Goal: Check status: Check status

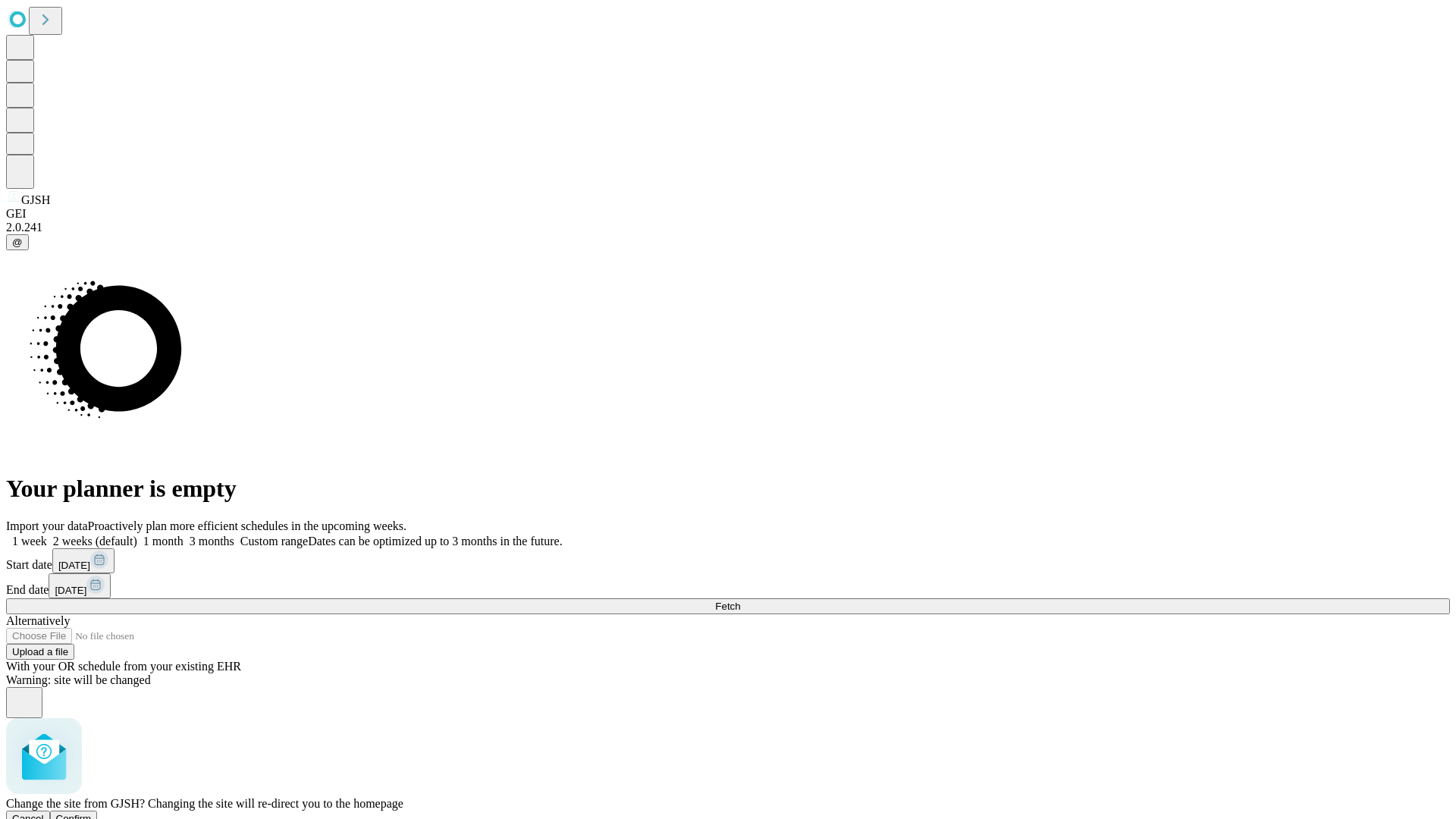
click at [91, 813] on span "Confirm" at bounding box center [74, 819] width 35 height 11
click at [47, 535] on label "1 week" at bounding box center [26, 542] width 41 height 13
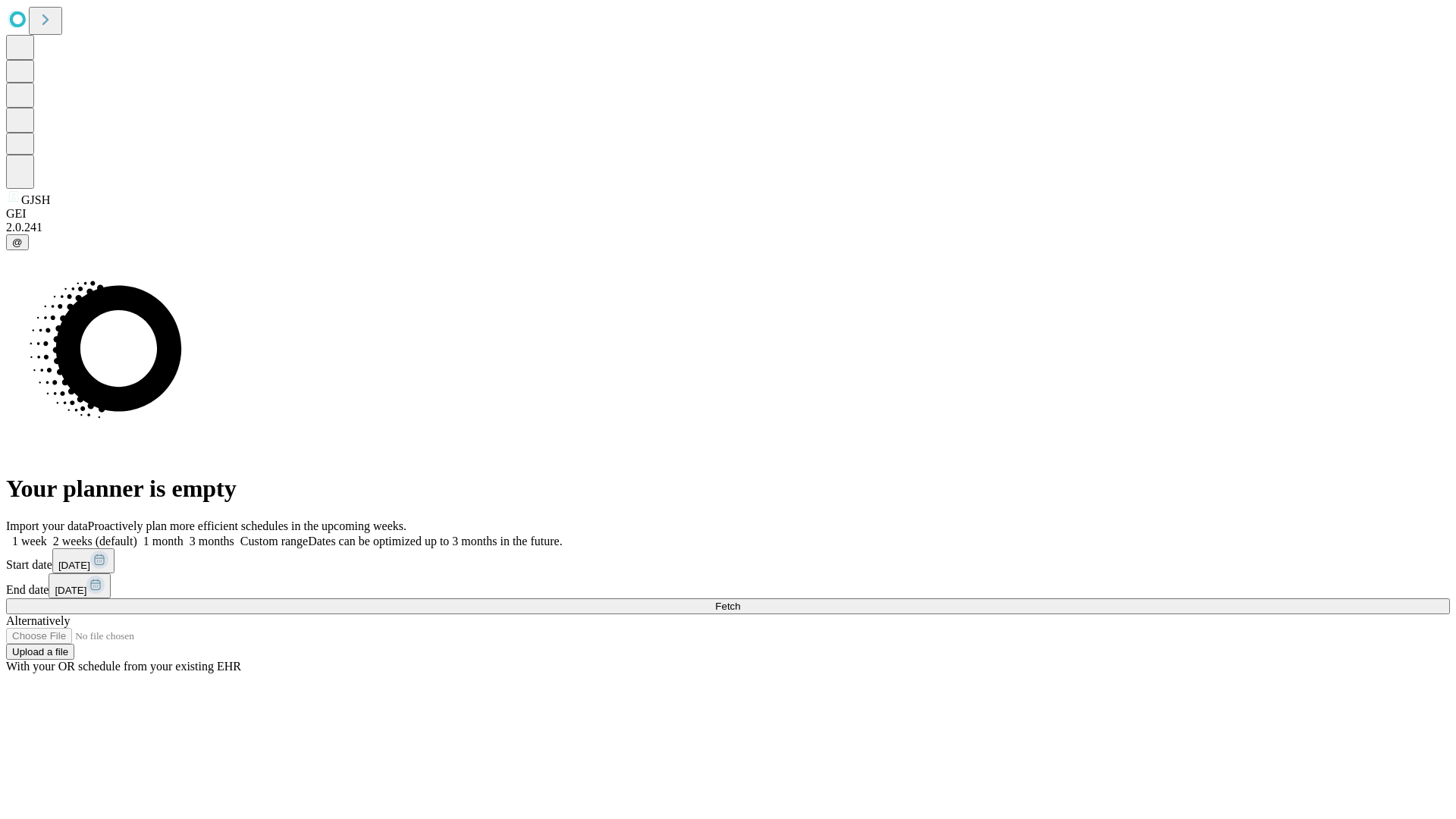
click at [740, 600] on span "Fetch" at bounding box center [727, 606] width 25 height 11
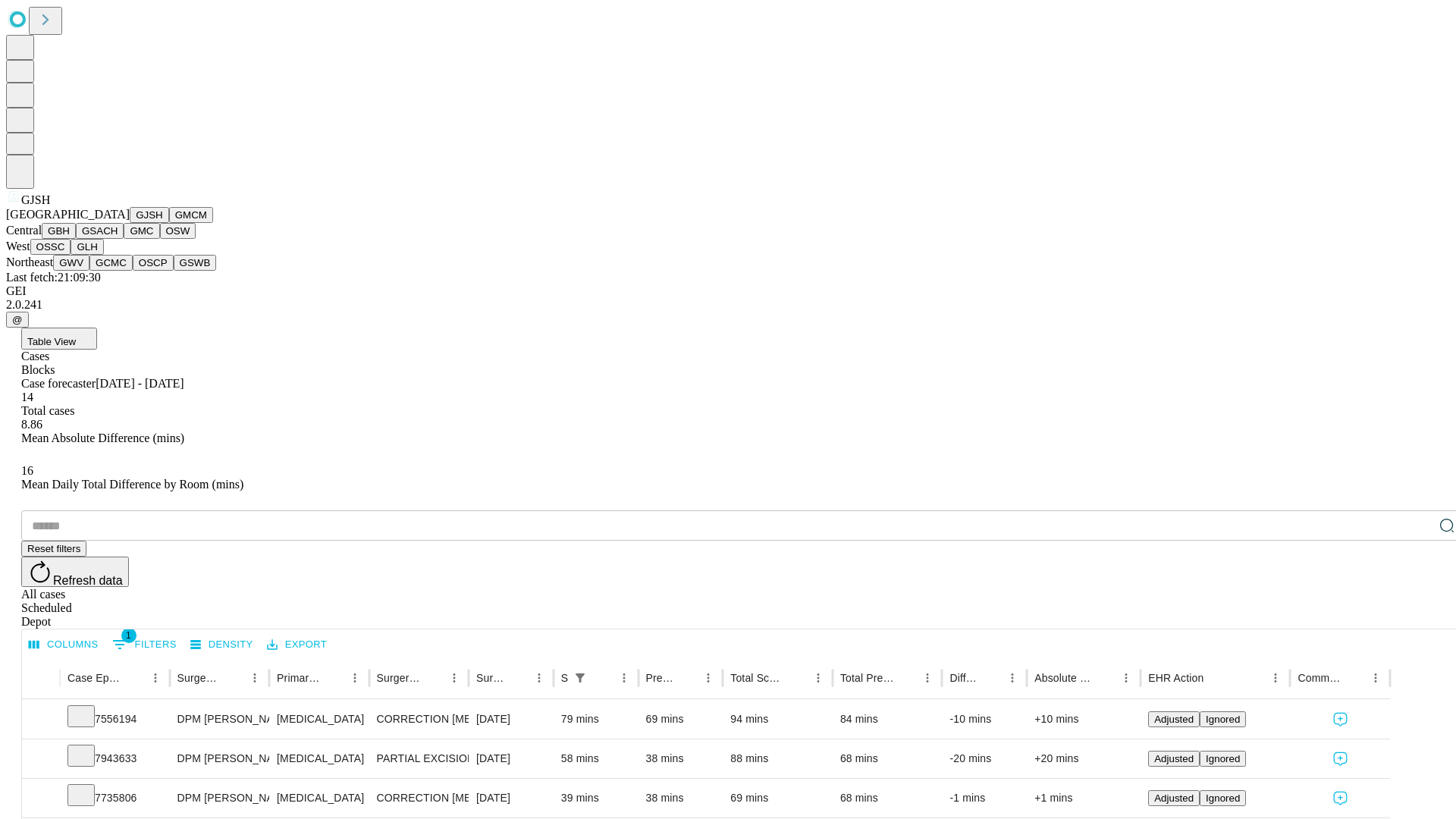
click at [169, 223] on button "GMCM" at bounding box center [190, 215] width 44 height 16
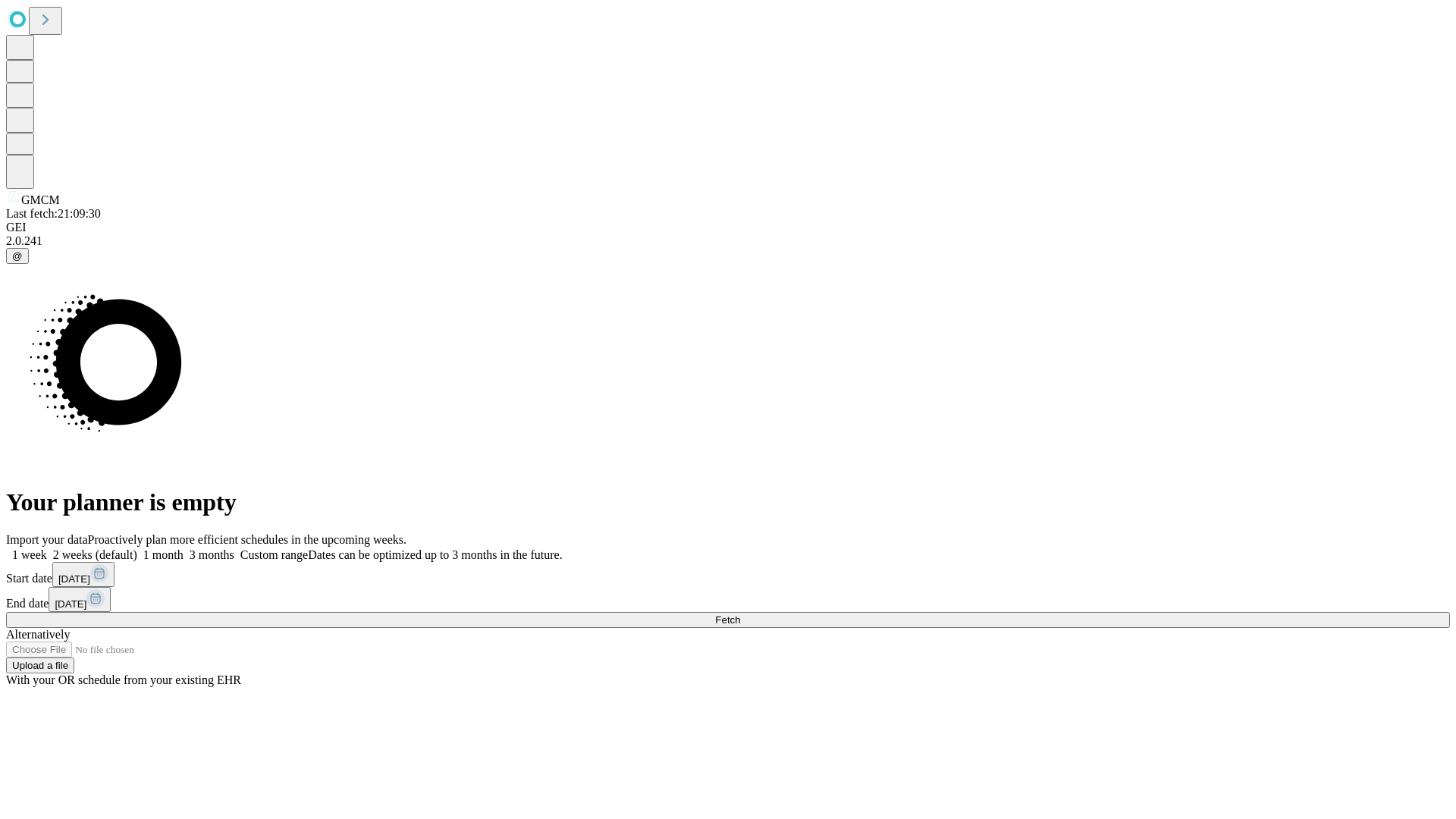
click at [47, 548] on label "1 week" at bounding box center [26, 555] width 41 height 13
click at [740, 614] on span "Fetch" at bounding box center [727, 620] width 25 height 11
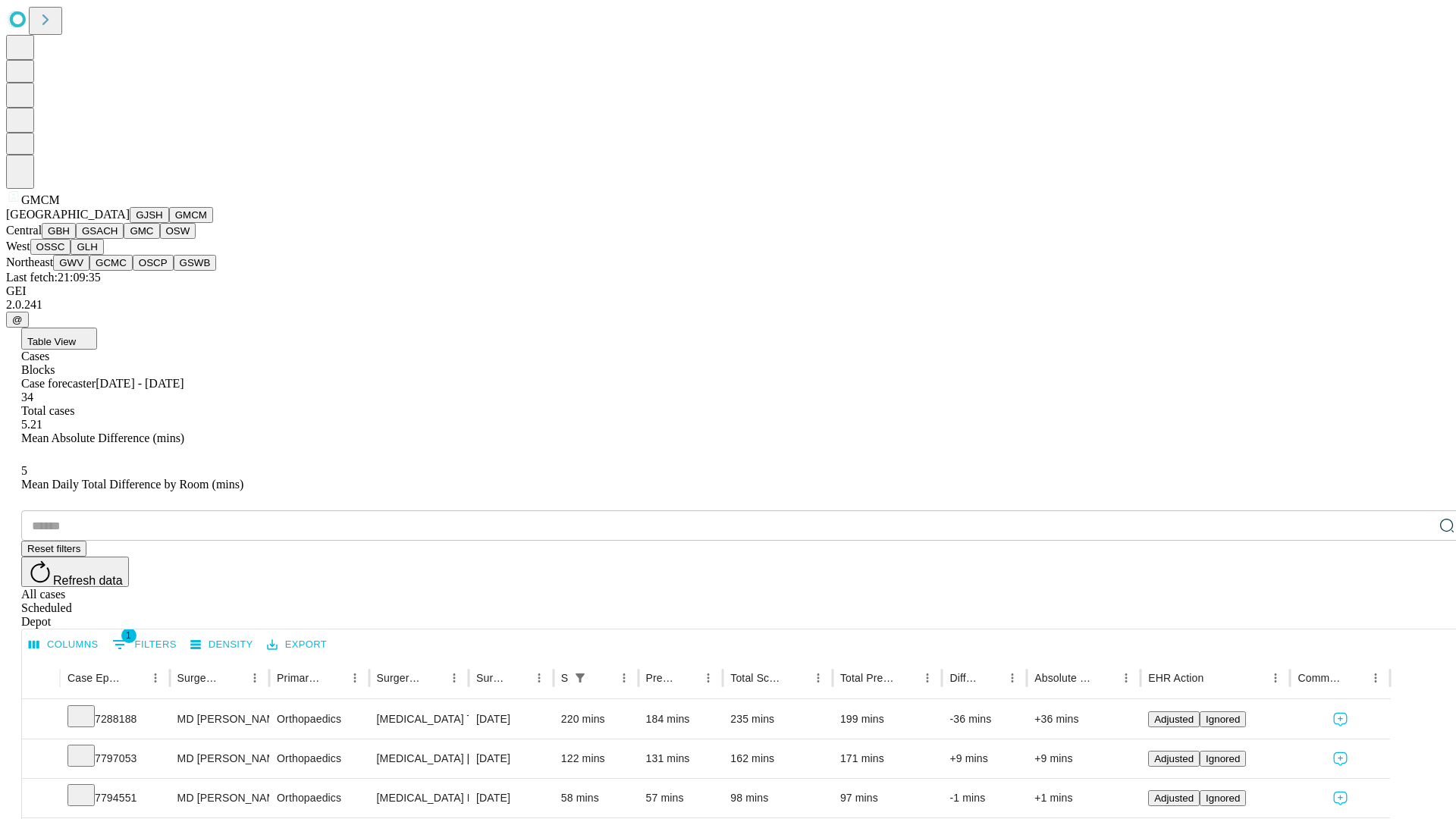
click at [76, 239] on button "GBH" at bounding box center [59, 231] width 35 height 16
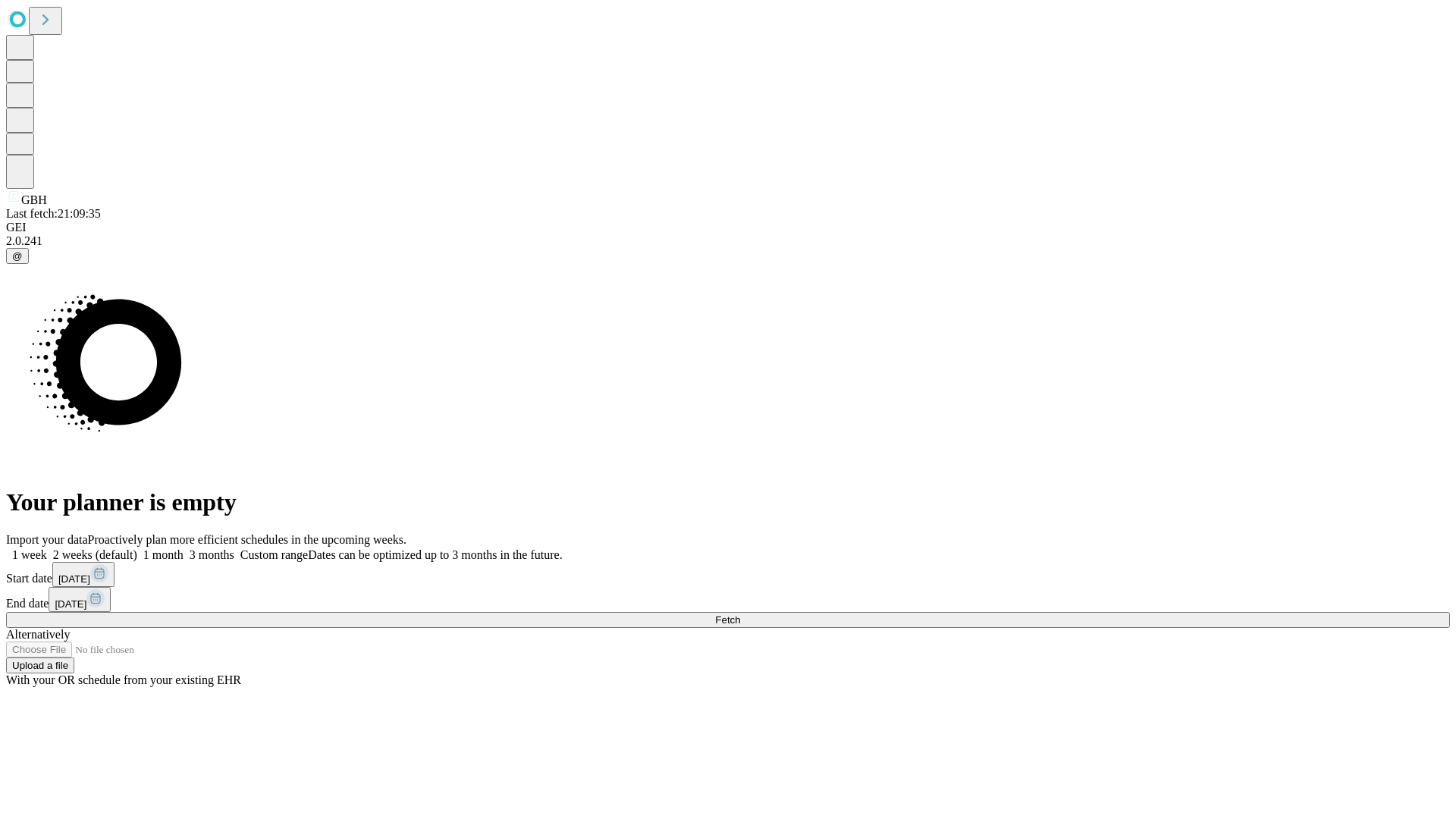
click at [47, 548] on label "1 week" at bounding box center [26, 555] width 41 height 13
click at [740, 614] on span "Fetch" at bounding box center [727, 620] width 25 height 11
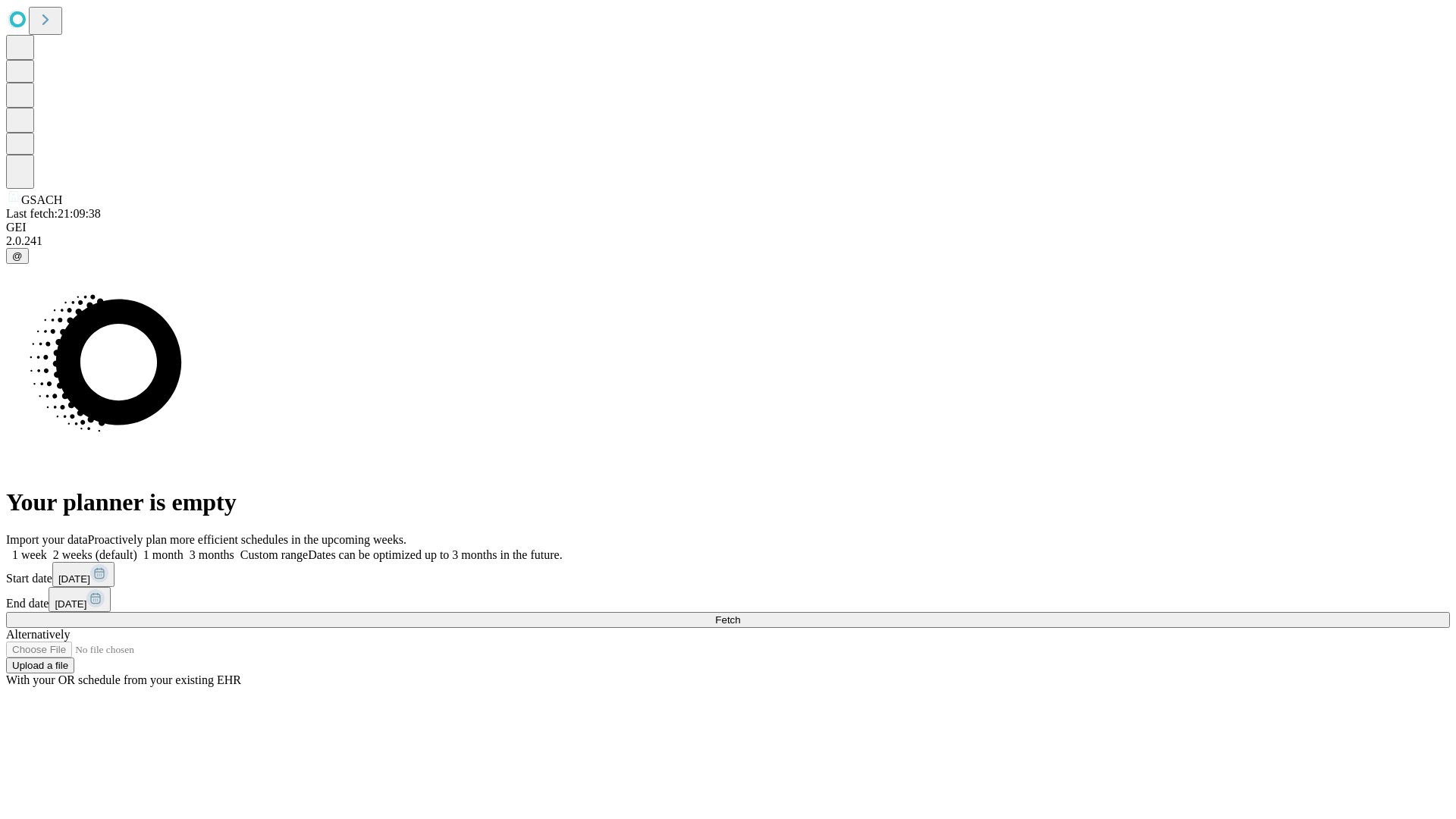
click at [47, 548] on label "1 week" at bounding box center [26, 555] width 41 height 13
click at [740, 614] on span "Fetch" at bounding box center [727, 620] width 25 height 11
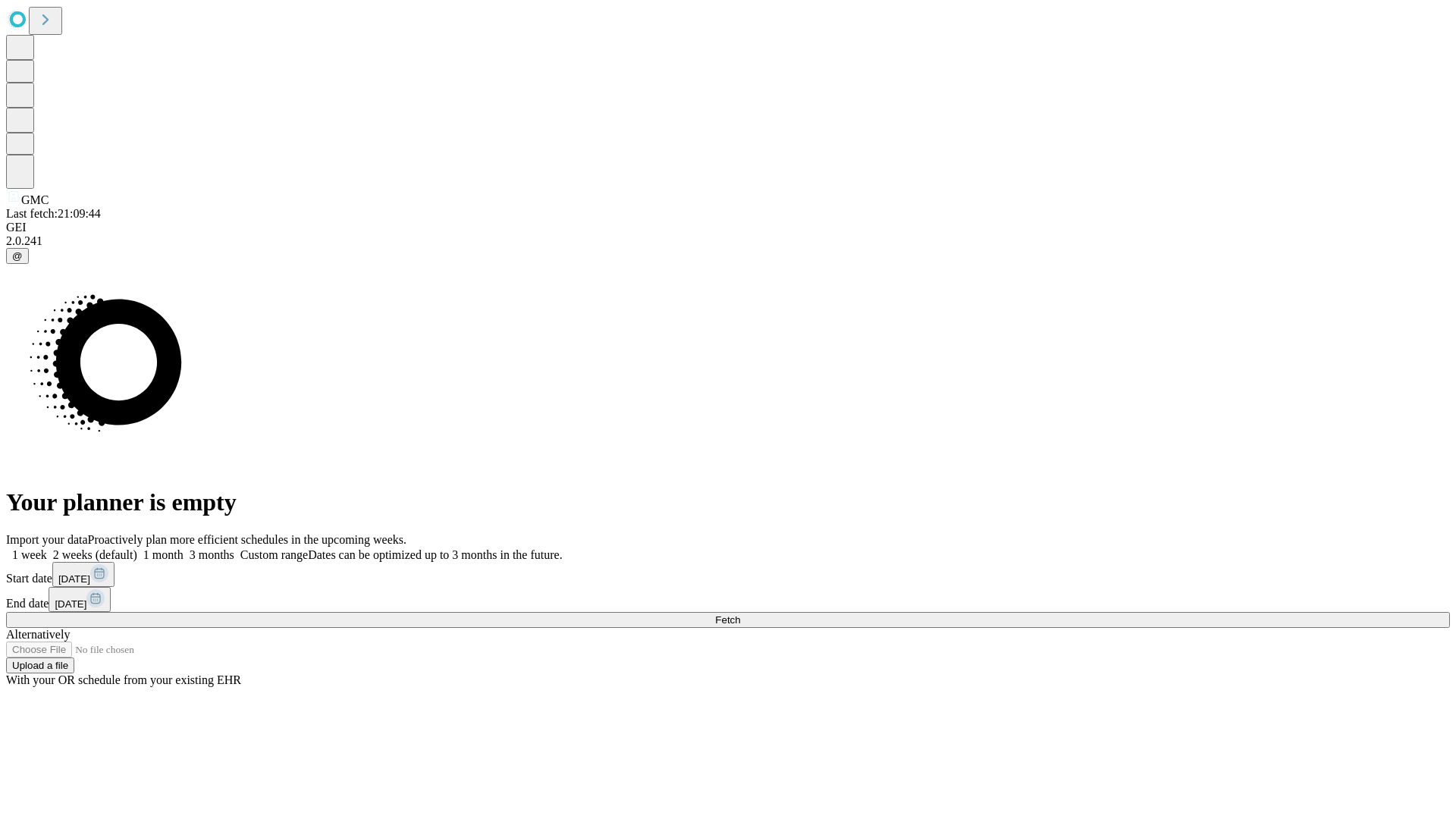
click at [47, 548] on label "1 week" at bounding box center [26, 555] width 41 height 13
click at [740, 614] on span "Fetch" at bounding box center [727, 620] width 25 height 11
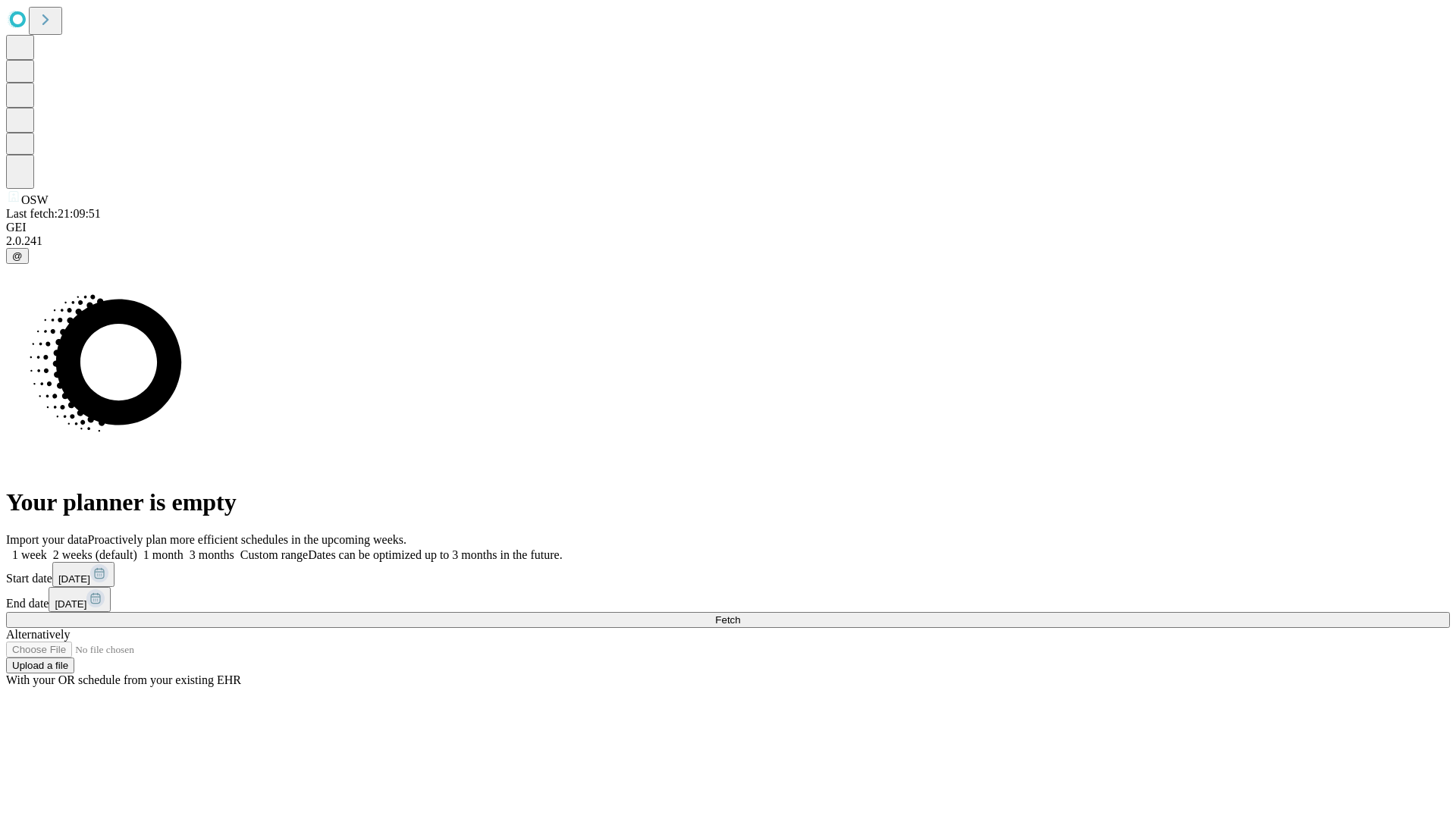
click at [47, 548] on label "1 week" at bounding box center [26, 555] width 41 height 13
click at [740, 614] on span "Fetch" at bounding box center [727, 620] width 25 height 11
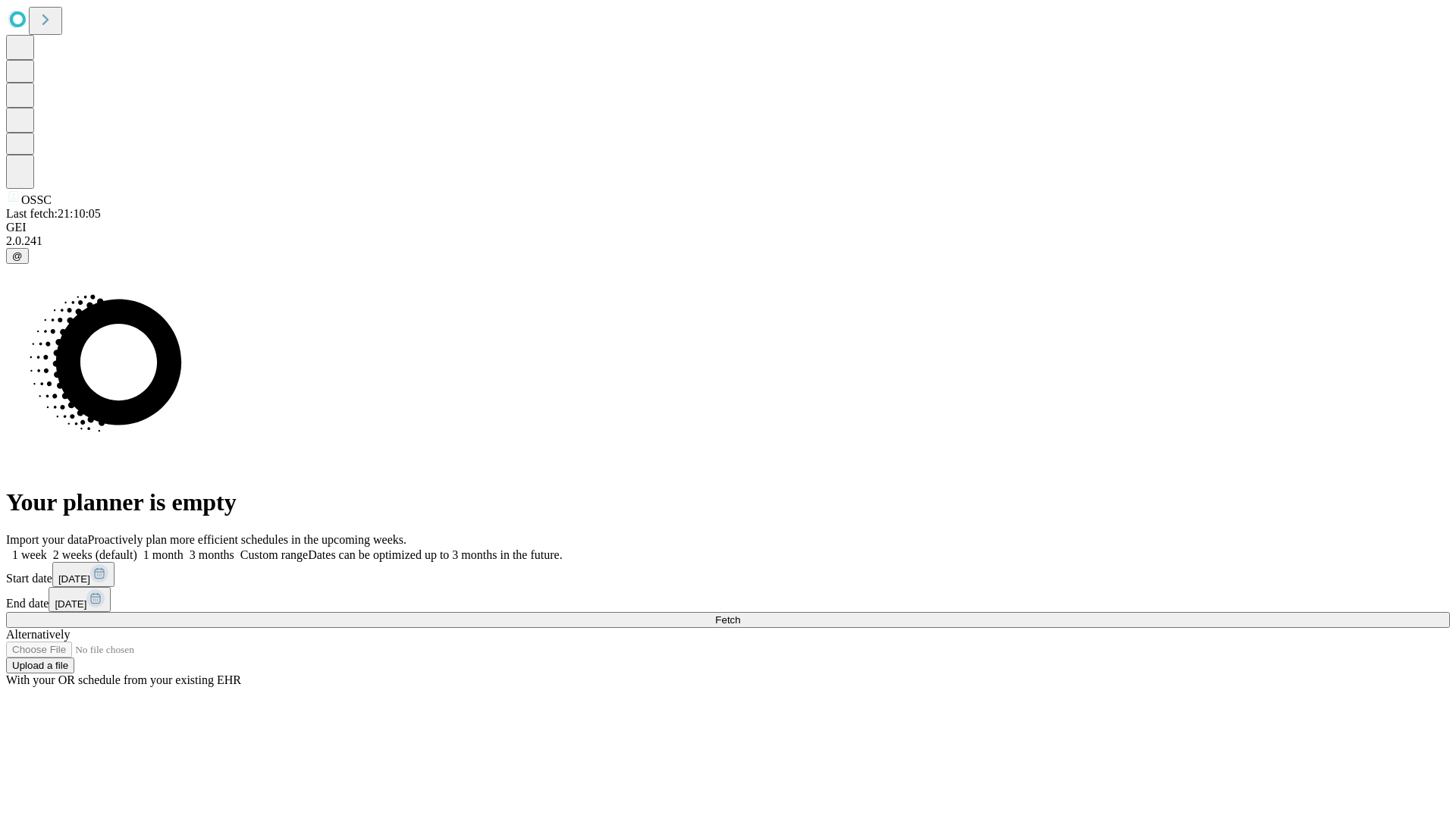
click at [740, 614] on span "Fetch" at bounding box center [727, 620] width 25 height 11
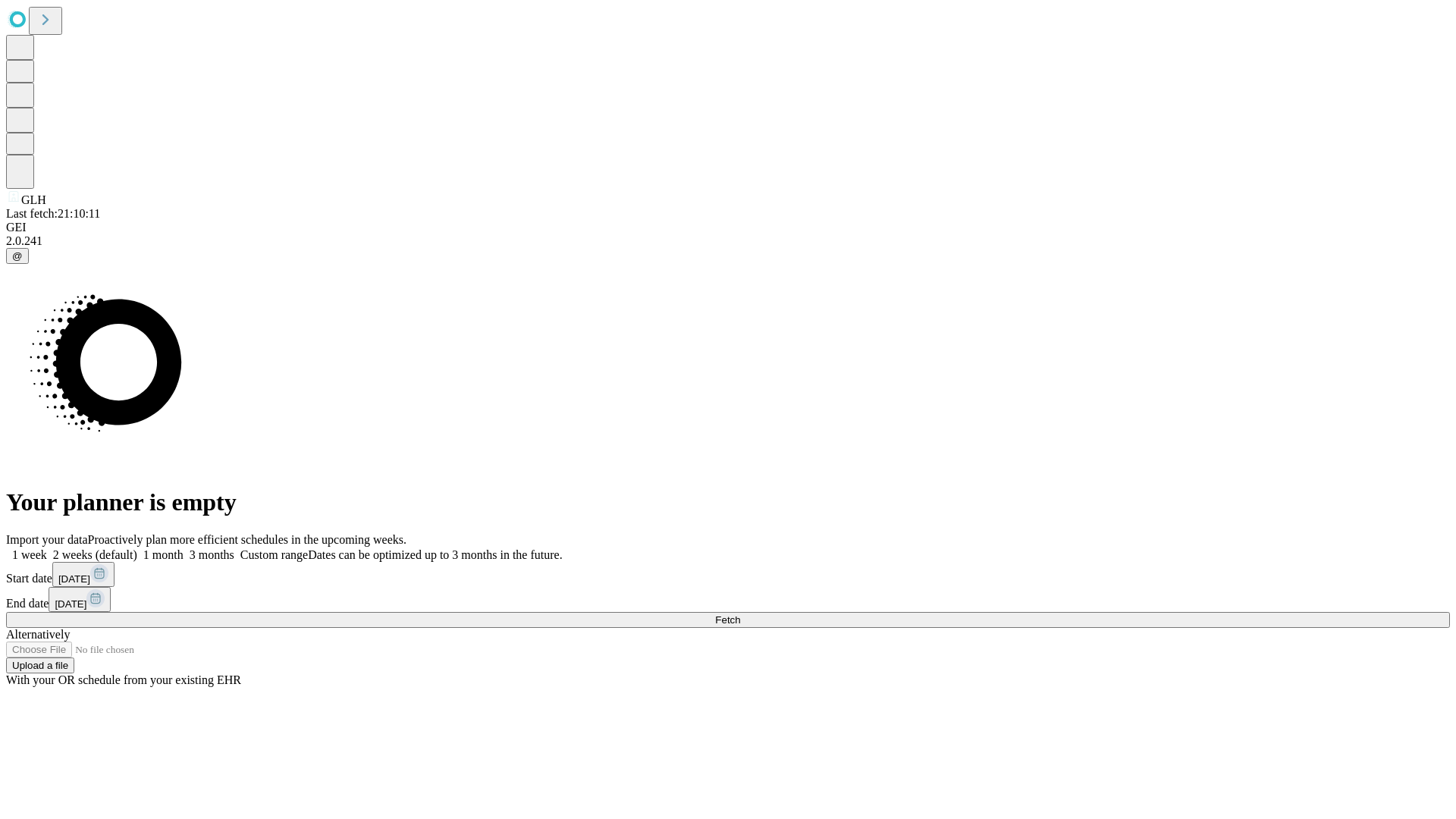
click at [740, 614] on span "Fetch" at bounding box center [727, 620] width 25 height 11
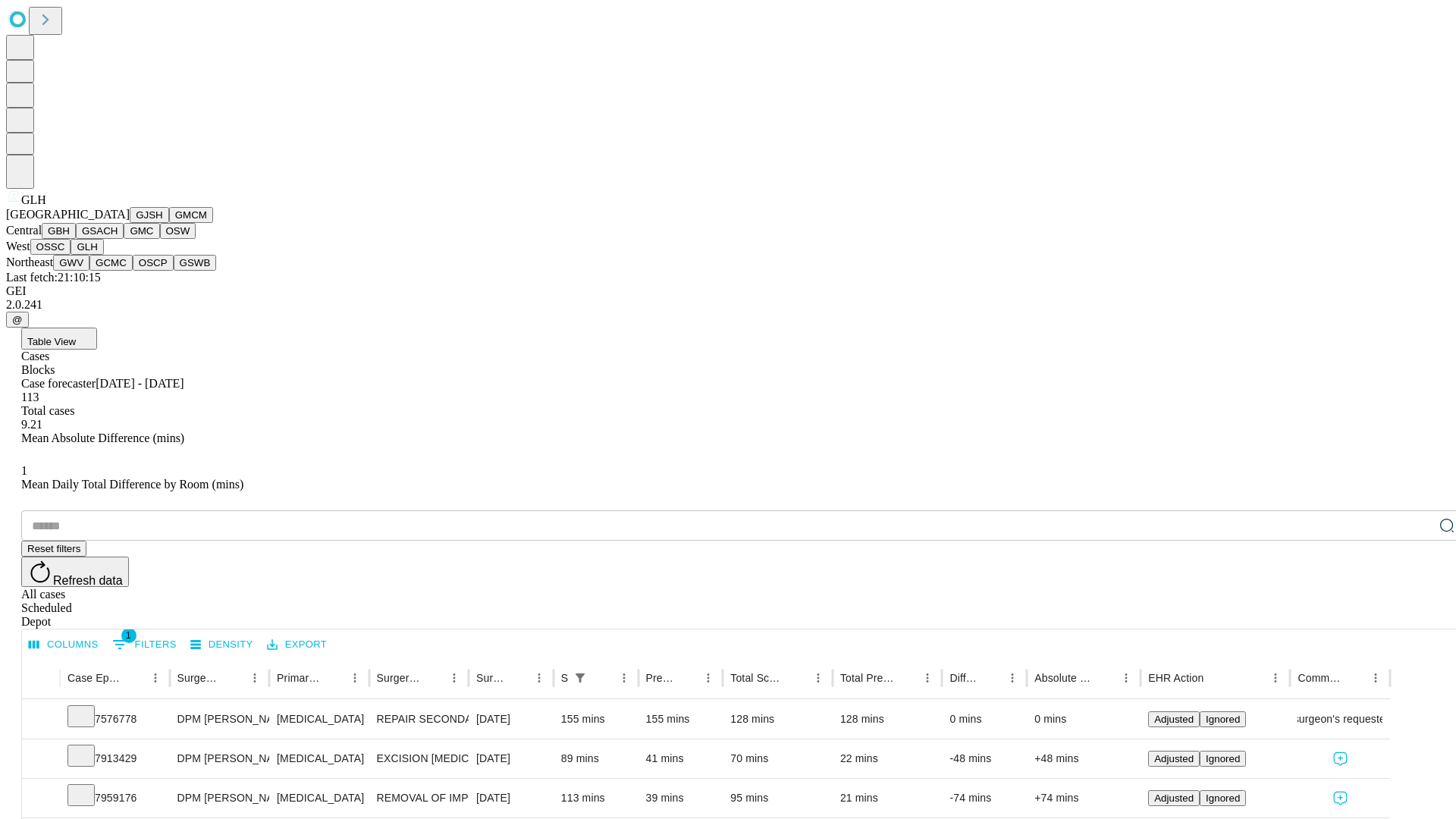
click at [90, 271] on button "GWV" at bounding box center [71, 262] width 36 height 16
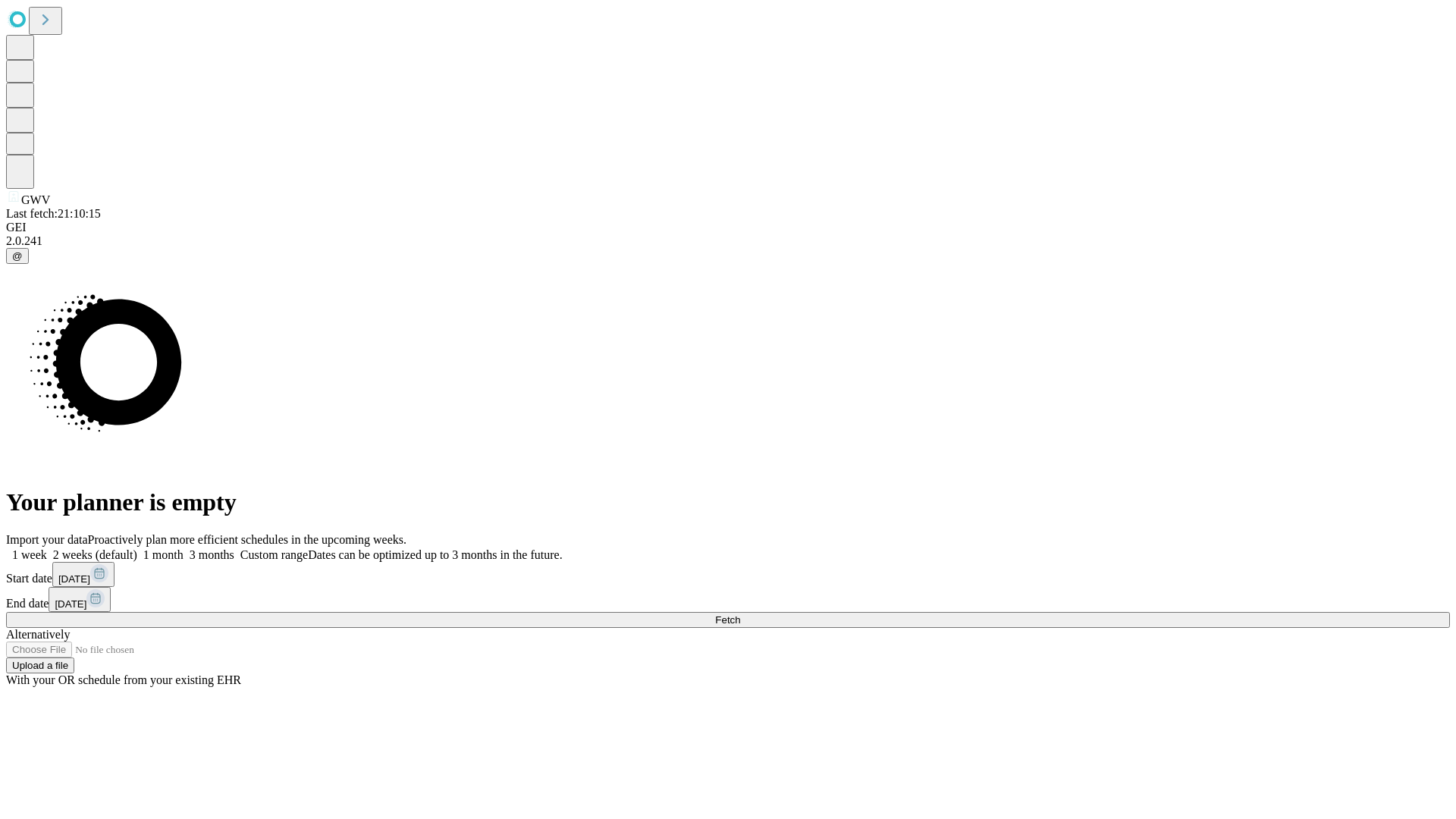
click at [47, 548] on label "1 week" at bounding box center [26, 555] width 41 height 13
click at [740, 614] on span "Fetch" at bounding box center [727, 620] width 25 height 11
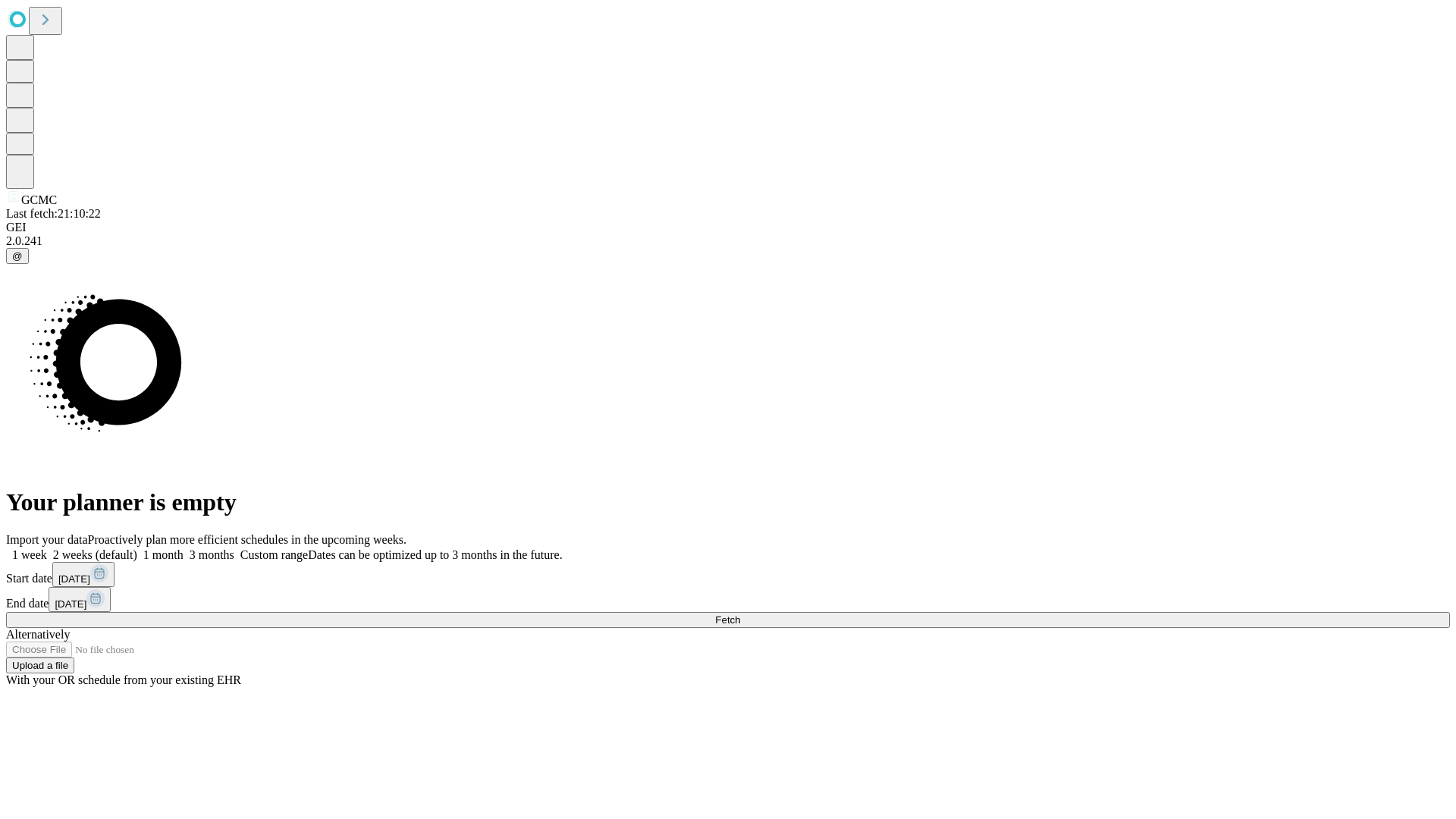
click at [47, 548] on label "1 week" at bounding box center [26, 555] width 41 height 13
click at [740, 614] on span "Fetch" at bounding box center [727, 620] width 25 height 11
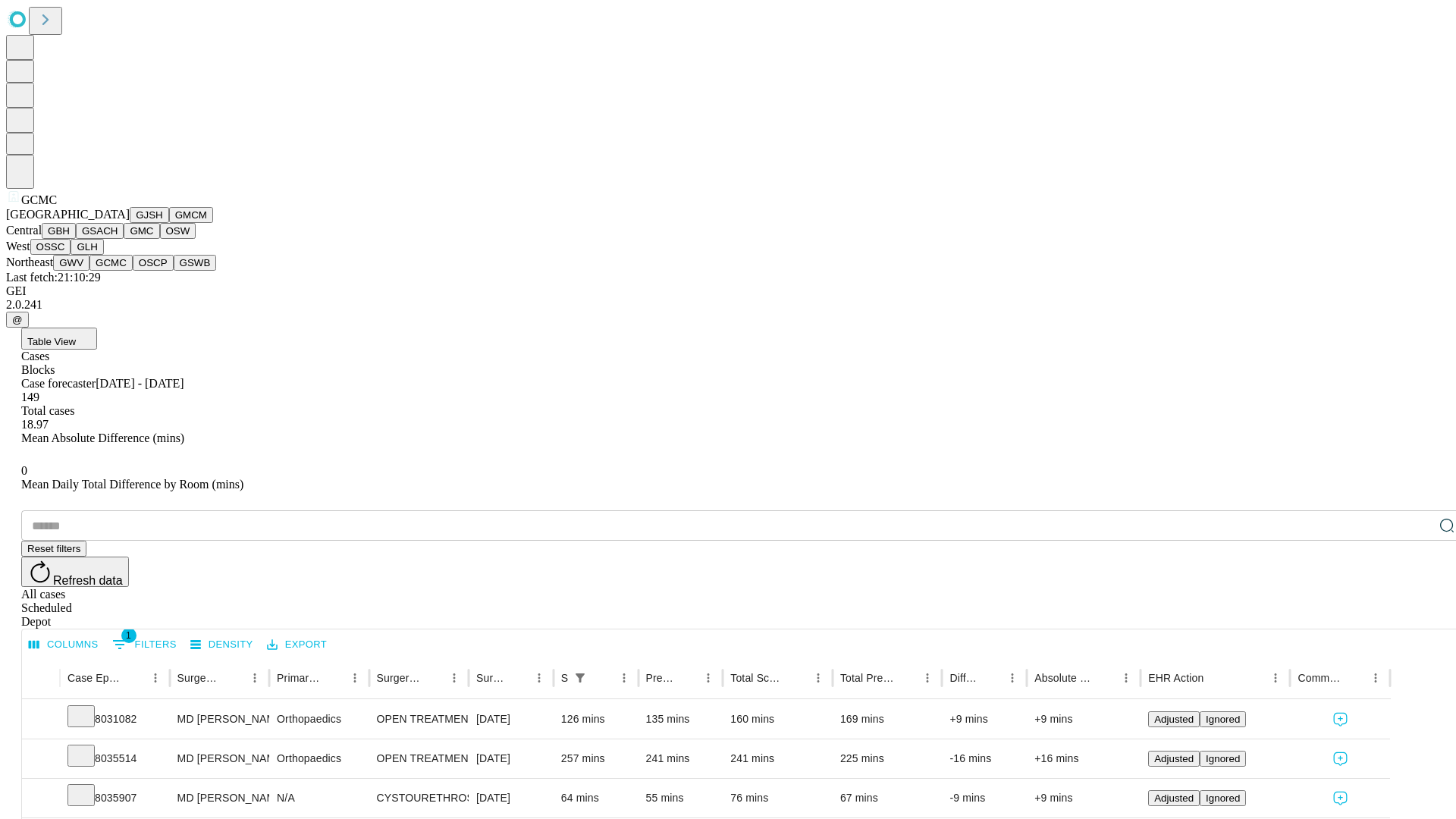
click at [133, 271] on button "OSCP" at bounding box center [153, 262] width 41 height 16
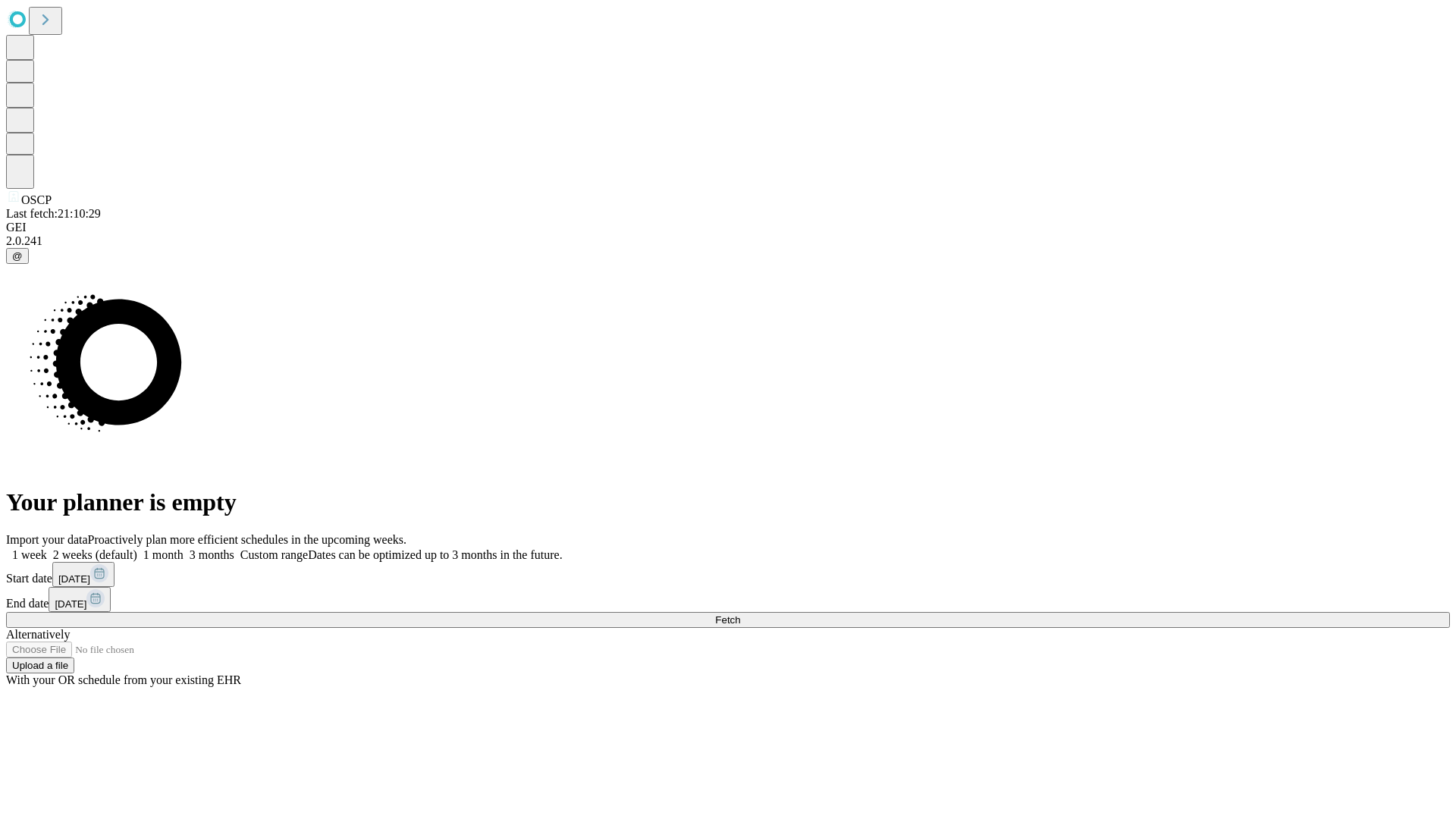
click at [47, 548] on label "1 week" at bounding box center [26, 555] width 41 height 13
click at [740, 614] on span "Fetch" at bounding box center [727, 620] width 25 height 11
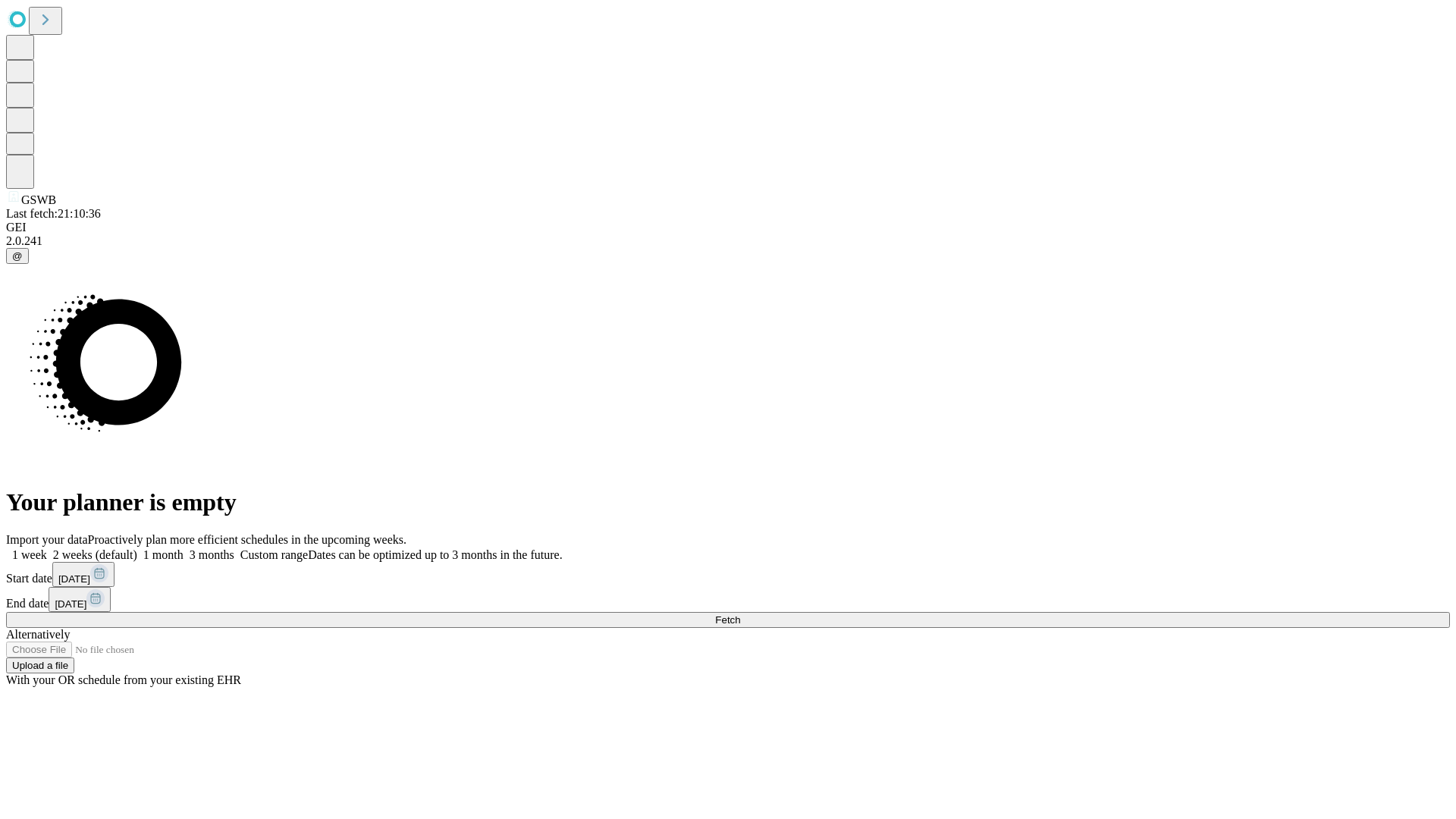
click at [47, 548] on label "1 week" at bounding box center [26, 555] width 41 height 13
click at [740, 614] on span "Fetch" at bounding box center [727, 620] width 25 height 11
